Goal: Task Accomplishment & Management: Use online tool/utility

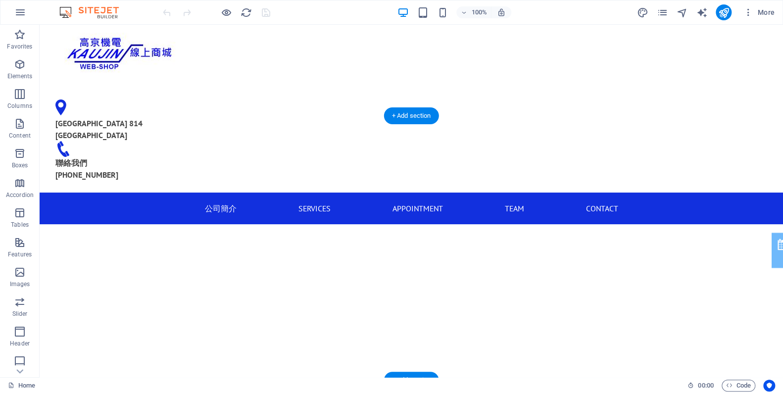
click at [135, 188] on figure at bounding box center [412, 338] width 744 height 300
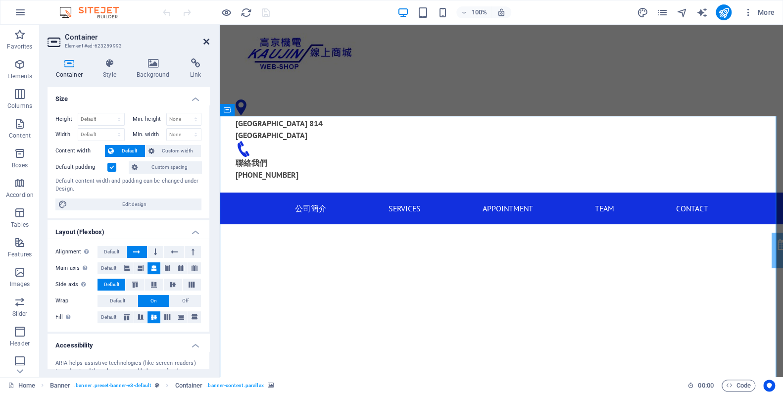
click at [203, 43] on icon at bounding box center [206, 42] width 6 height 8
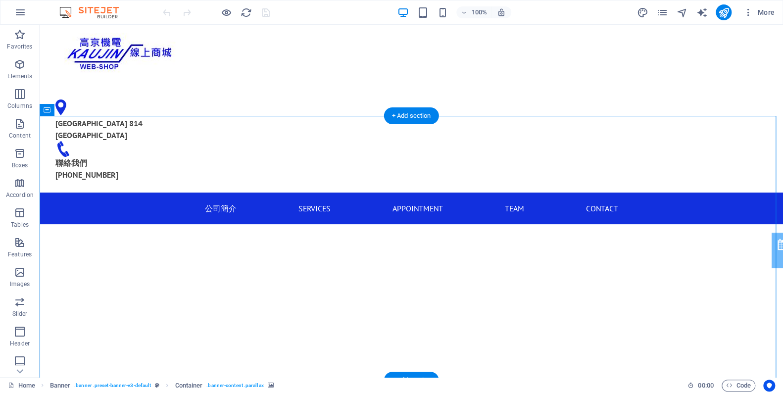
click at [121, 215] on figure at bounding box center [412, 338] width 744 height 300
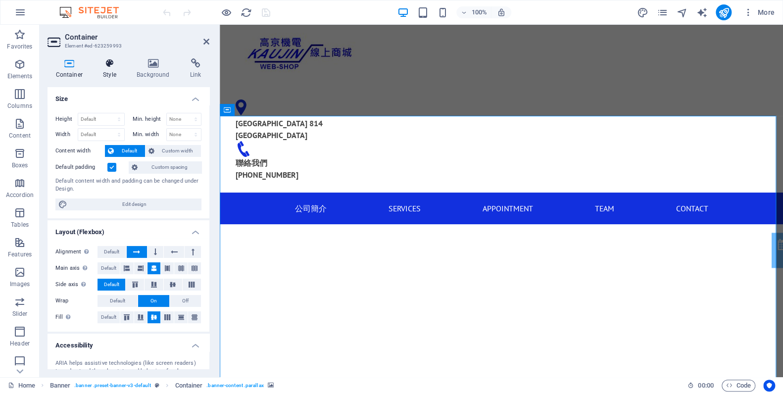
click at [110, 77] on h4 "Style" at bounding box center [112, 68] width 34 height 21
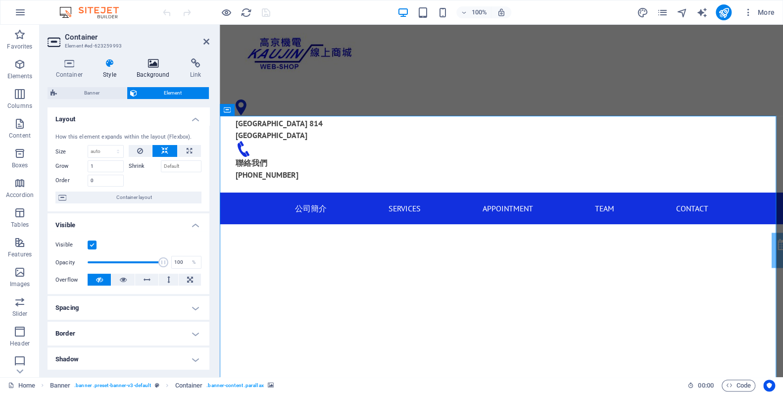
click at [141, 68] on icon at bounding box center [154, 63] width 50 height 10
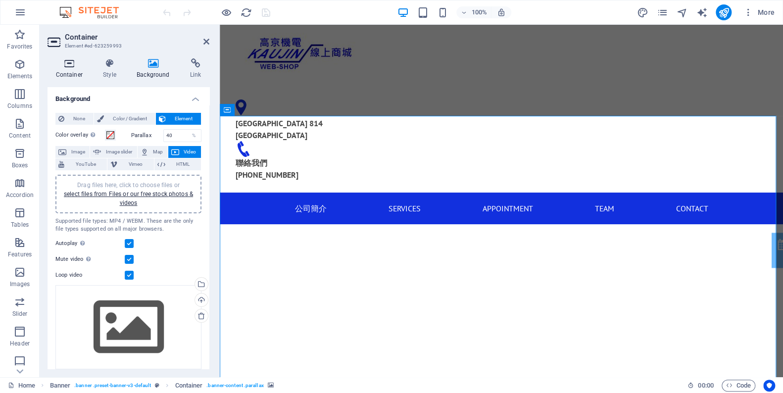
click at [67, 65] on icon at bounding box center [70, 63] width 44 height 10
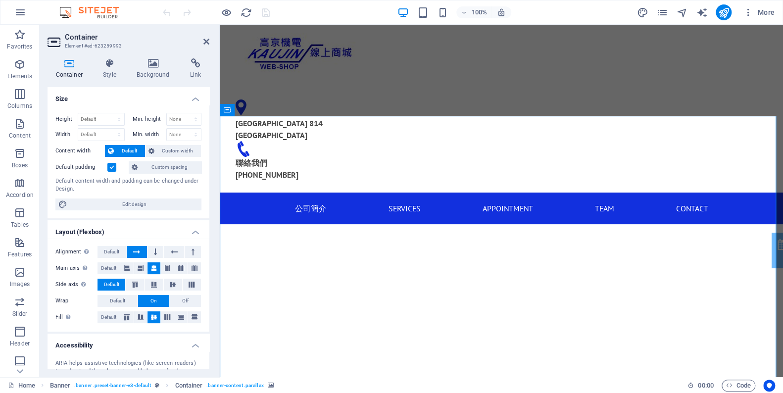
click at [203, 41] on header "Container Element #ed-623259993" at bounding box center [129, 38] width 162 height 26
click at [212, 42] on aside "Container Element #ed-623259993 Container Style Background Link Size Height Def…" at bounding box center [130, 201] width 180 height 353
click at [205, 42] on icon at bounding box center [206, 42] width 6 height 8
